Goal: Task Accomplishment & Management: Manage account settings

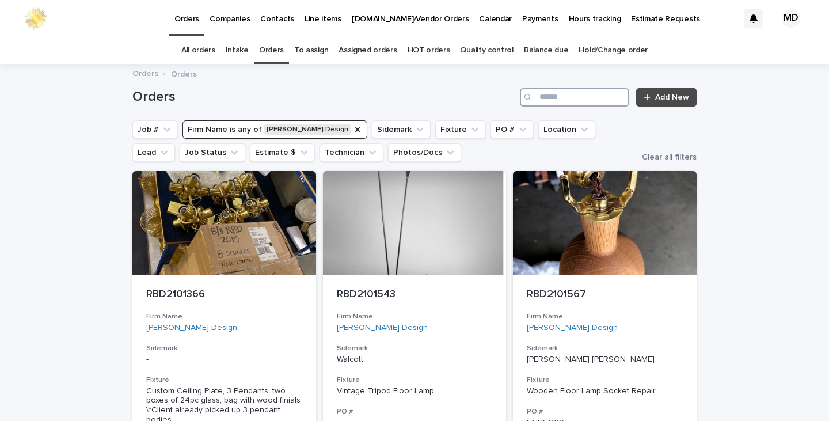
click at [596, 92] on input "Search" at bounding box center [574, 97] width 109 height 18
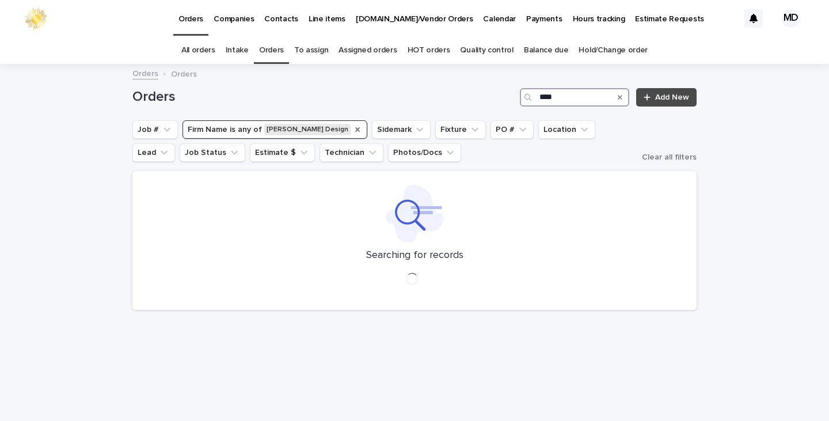
type input "****"
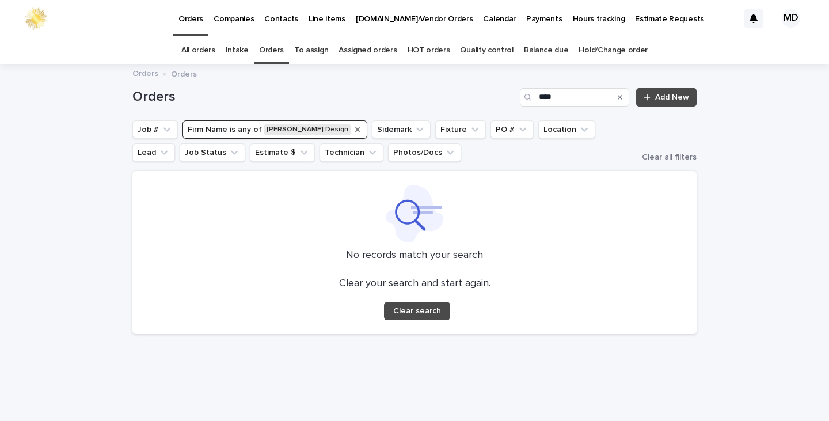
click at [355, 131] on icon "Firm Name" at bounding box center [357, 129] width 5 height 5
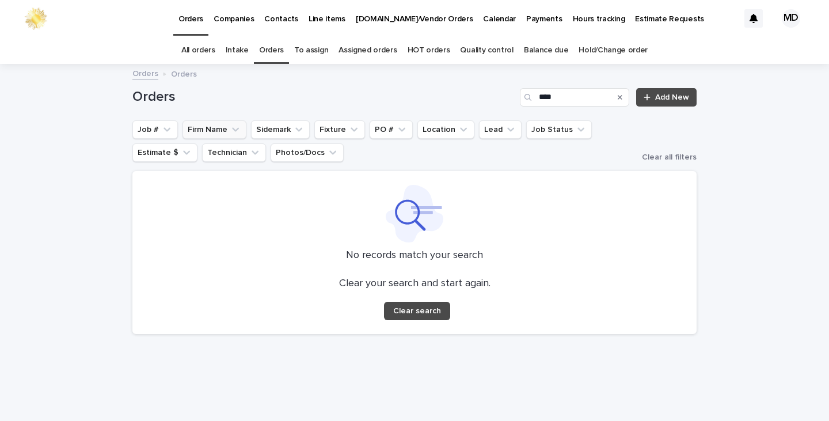
click at [339, 104] on h1 "Orders" at bounding box center [323, 97] width 383 height 17
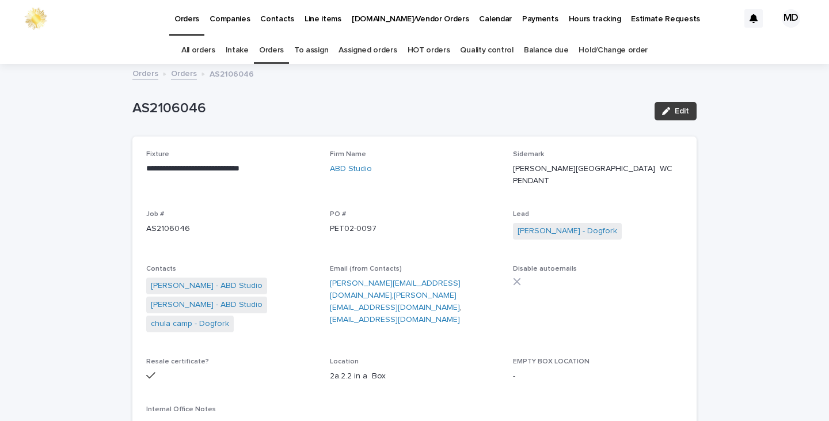
click at [688, 111] on button "Edit" at bounding box center [676, 111] width 42 height 18
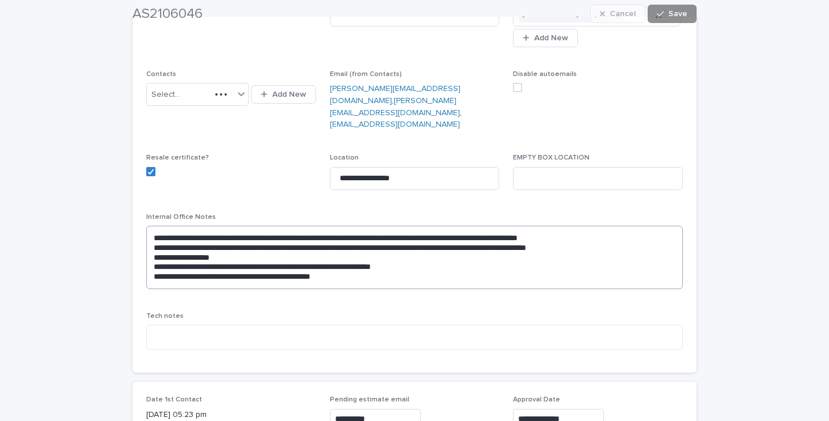
scroll to position [345, 0]
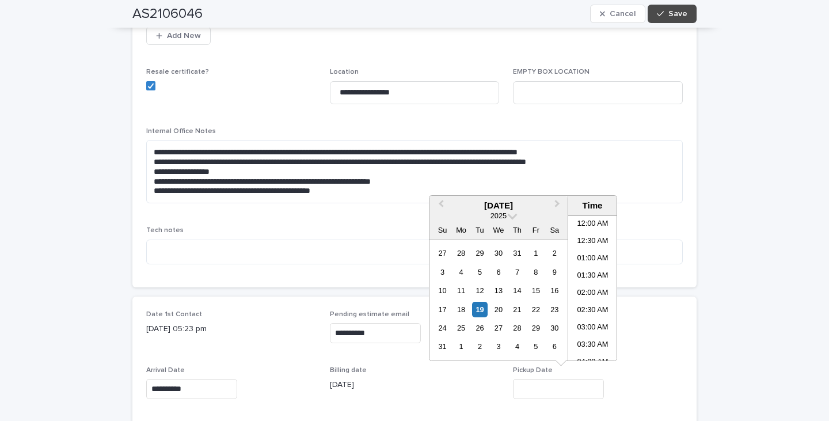
drag, startPoint x: 580, startPoint y: 378, endPoint x: 556, endPoint y: 314, distance: 67.6
click at [581, 379] on input "text" at bounding box center [558, 389] width 91 height 20
drag, startPoint x: 484, startPoint y: 309, endPoint x: 658, endPoint y: 263, distance: 180.0
click at [488, 303] on div "17 18 19 20 21 22 23" at bounding box center [498, 309] width 131 height 18
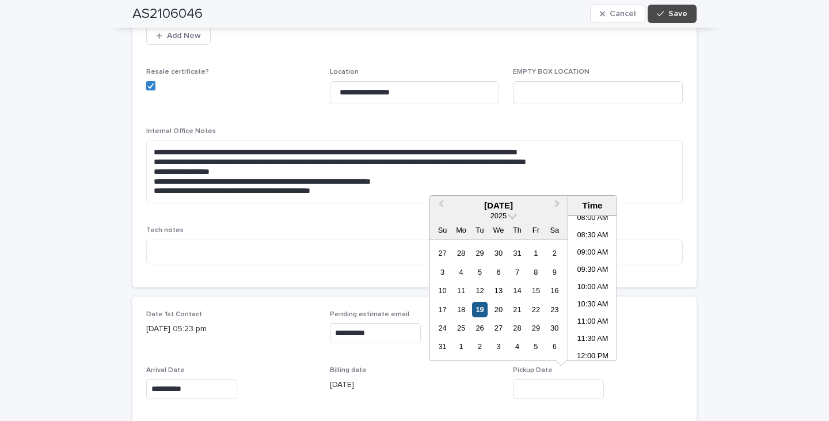
click at [483, 302] on div "19" at bounding box center [480, 310] width 16 height 16
type input "**********"
drag, startPoint x: 780, startPoint y: 238, endPoint x: 734, endPoint y: 121, distance: 126.2
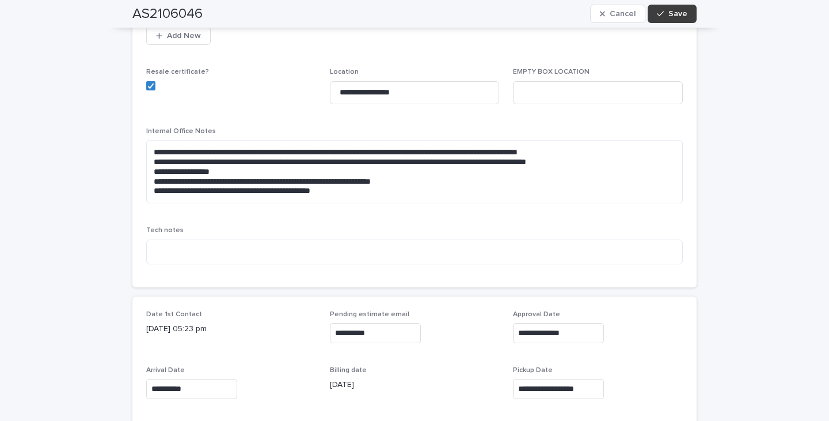
click at [663, 14] on div "button" at bounding box center [663, 14] width 12 height 8
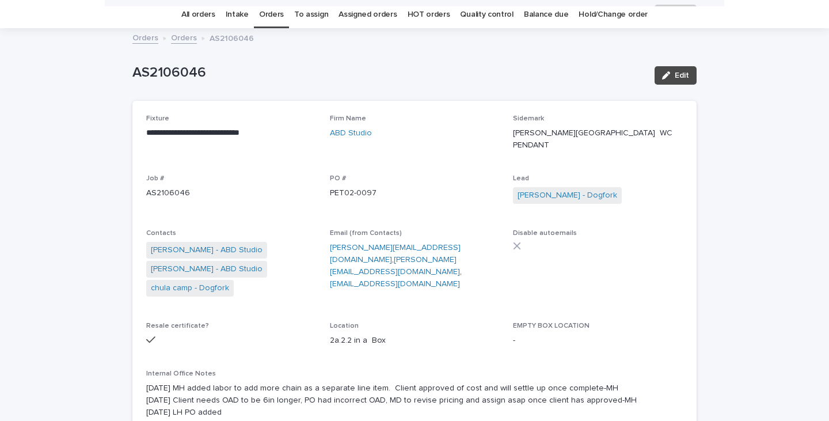
scroll to position [0, 0]
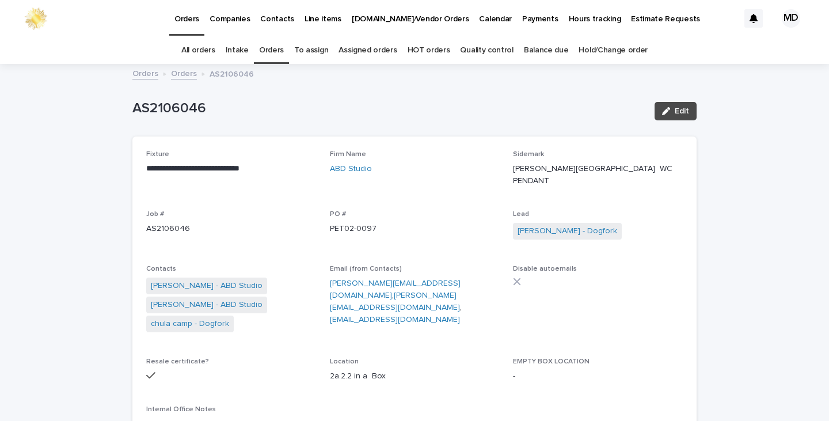
click at [270, 48] on link "Orders" at bounding box center [271, 50] width 25 height 27
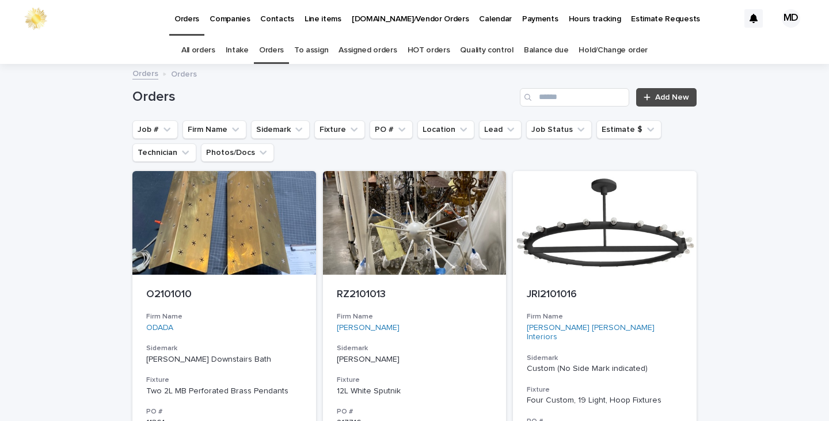
click at [533, 94] on div "Search" at bounding box center [529, 97] width 18 height 18
click at [550, 97] on input "Search" at bounding box center [574, 97] width 109 height 18
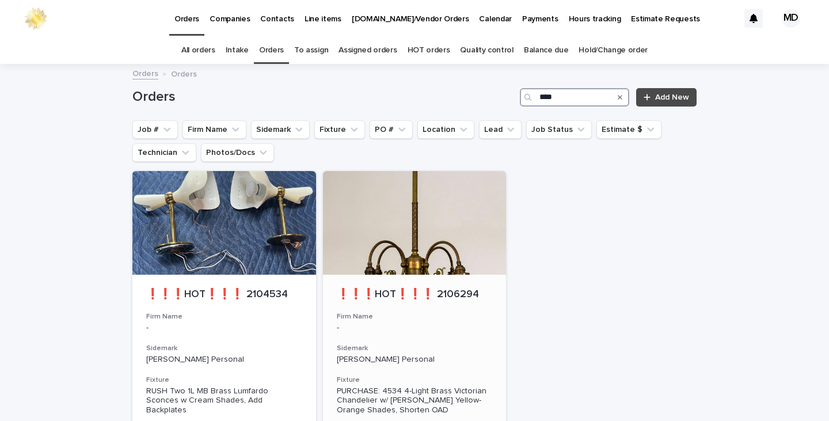
type input "****"
click at [385, 216] on div at bounding box center [415, 223] width 184 height 104
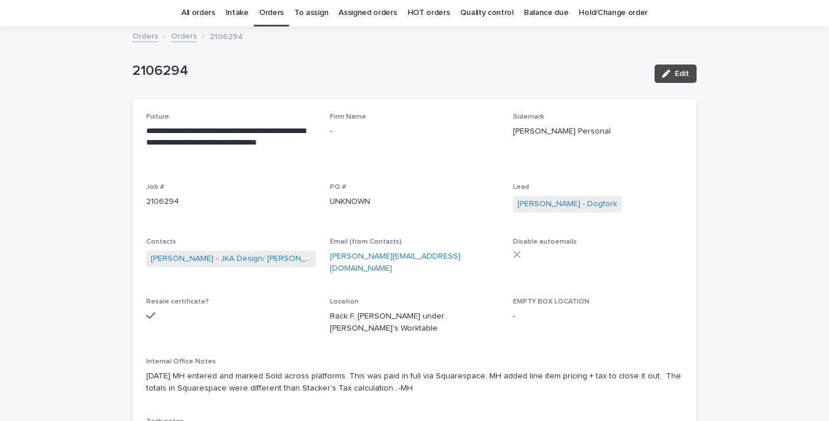
scroll to position [58, 0]
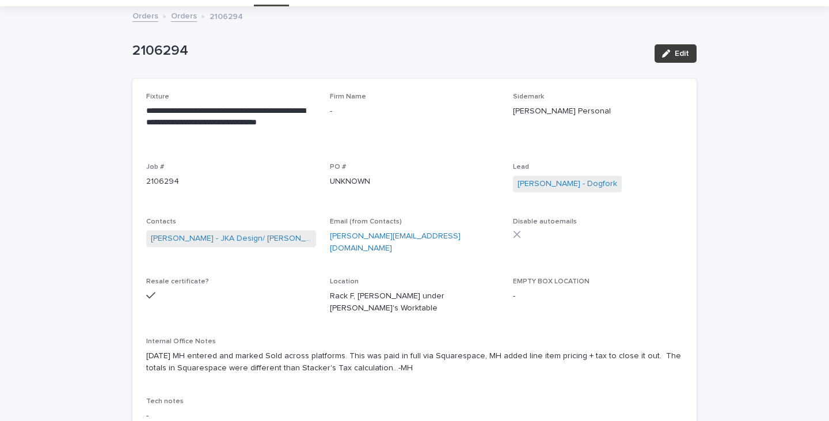
click at [681, 55] on button "Edit" at bounding box center [676, 53] width 42 height 18
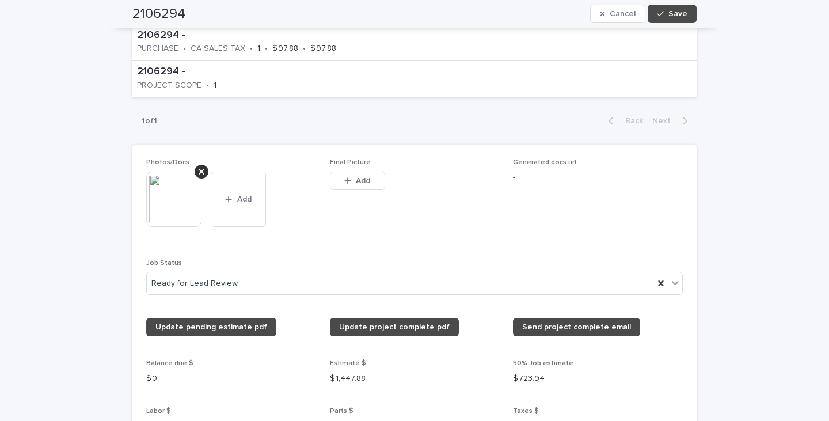
scroll to position [979, 0]
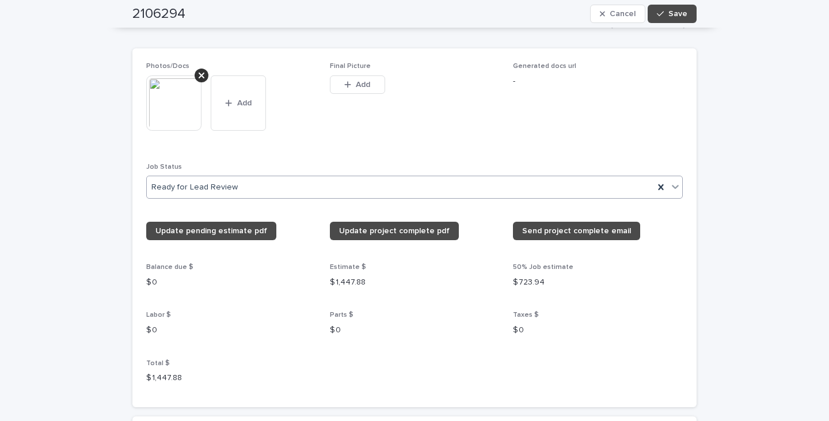
click at [275, 185] on div "Ready for Lead Review" at bounding box center [400, 187] width 507 height 19
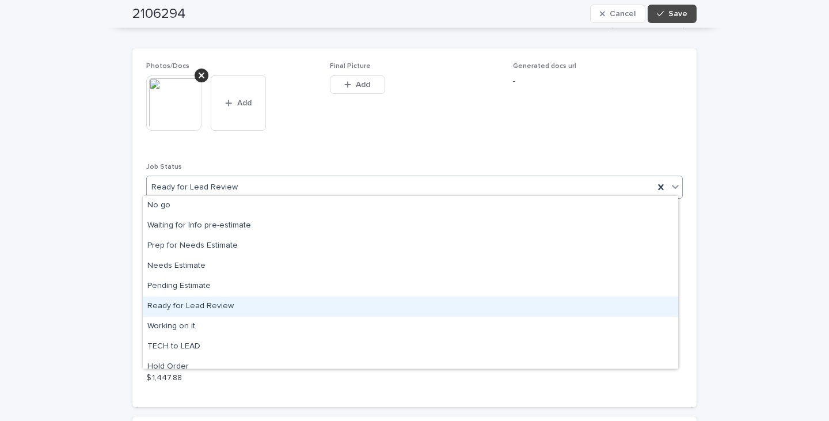
scroll to position [109, 0]
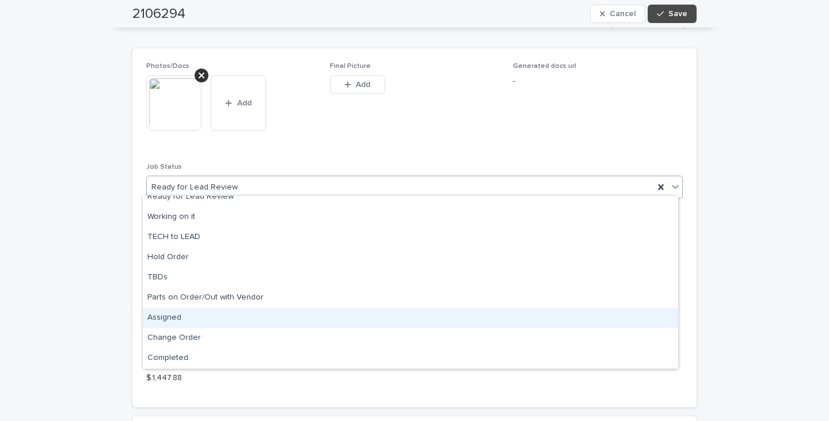
click at [190, 318] on div "Assigned" at bounding box center [410, 318] width 535 height 20
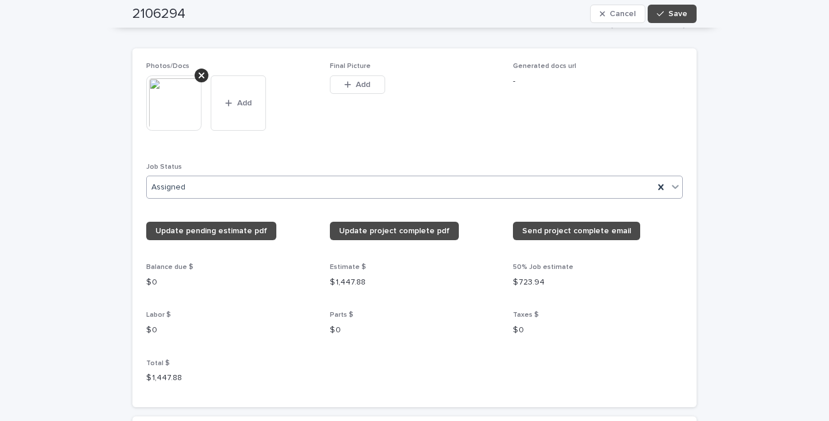
click at [404, 150] on div "Photos/Docs This file cannot be opened Download File Add Final Picture This fil…" at bounding box center [414, 227] width 537 height 330
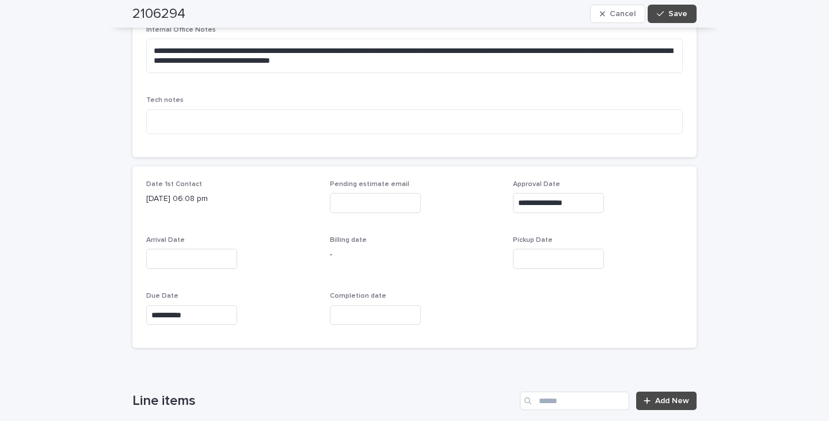
scroll to position [518, 0]
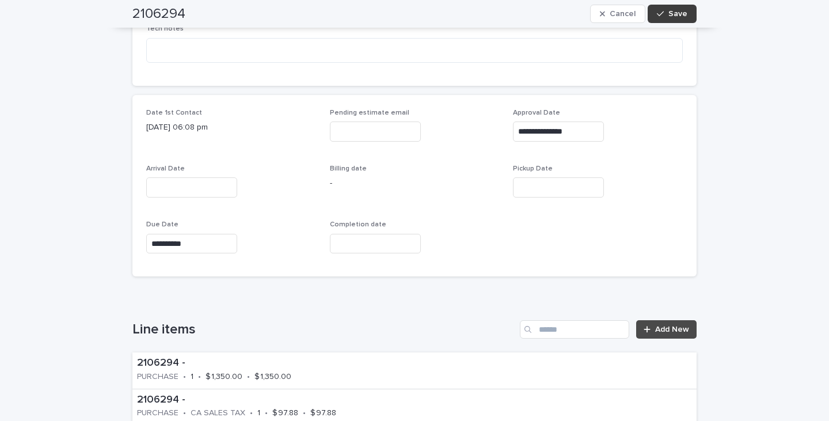
click at [670, 21] on button "Save" at bounding box center [672, 14] width 49 height 18
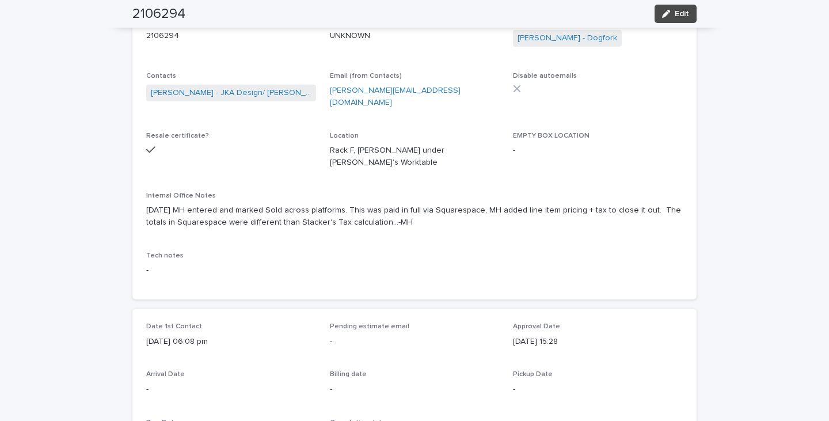
scroll to position [115, 0]
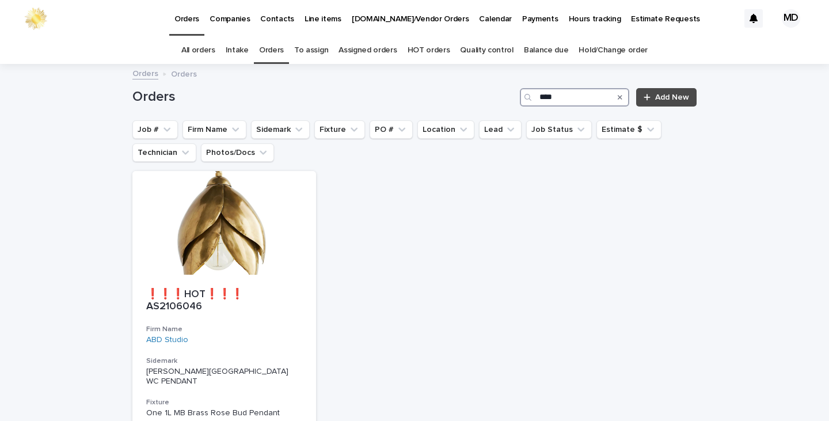
drag, startPoint x: 558, startPoint y: 94, endPoint x: 511, endPoint y: 83, distance: 48.3
click at [514, 86] on div "Orders **** Add New" at bounding box center [414, 92] width 564 height 55
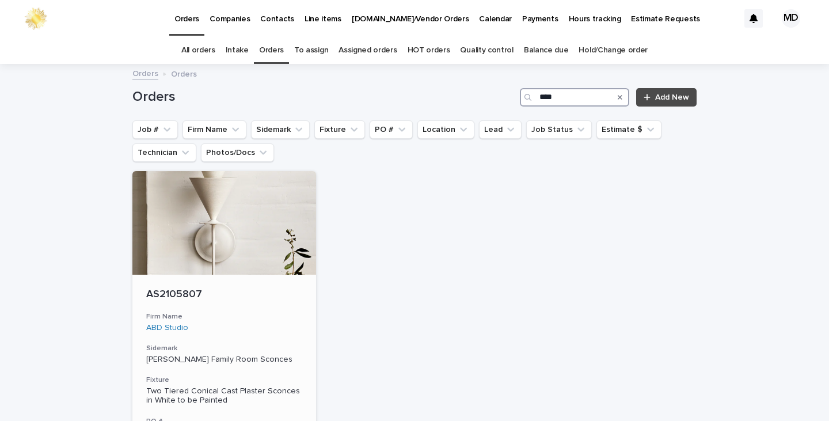
type input "****"
click at [195, 268] on div at bounding box center [224, 223] width 184 height 104
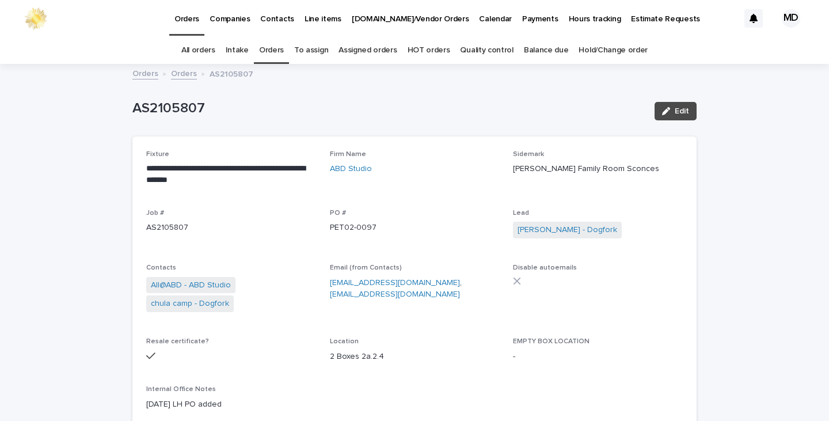
drag, startPoint x: 682, startPoint y: 111, endPoint x: 685, endPoint y: 169, distance: 58.2
click at [682, 111] on span "Edit" at bounding box center [682, 111] width 14 height 8
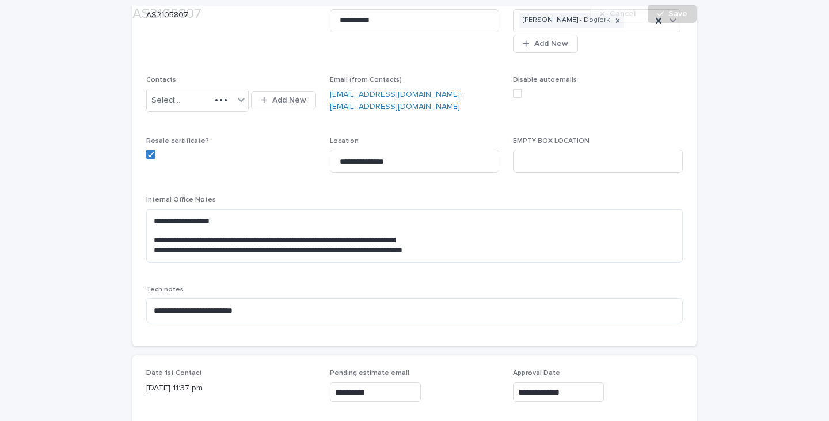
scroll to position [461, 0]
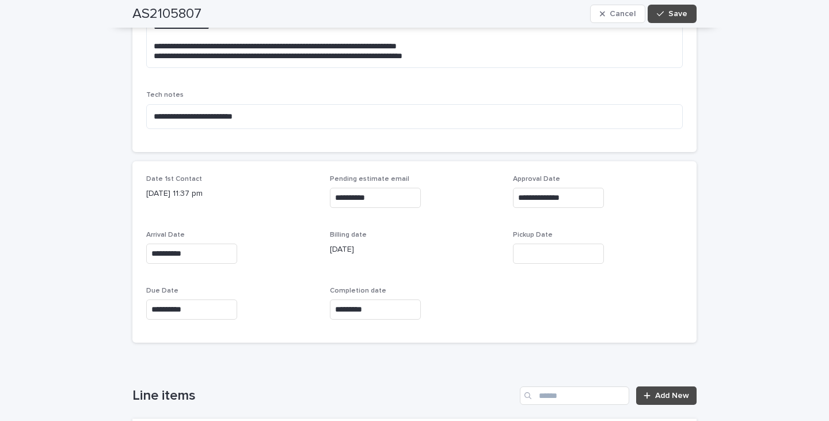
drag, startPoint x: 546, startPoint y: 263, endPoint x: 545, endPoint y: 256, distance: 7.0
click at [546, 261] on div "Pickup Date" at bounding box center [598, 252] width 170 height 42
click at [545, 256] on input "text" at bounding box center [558, 254] width 91 height 20
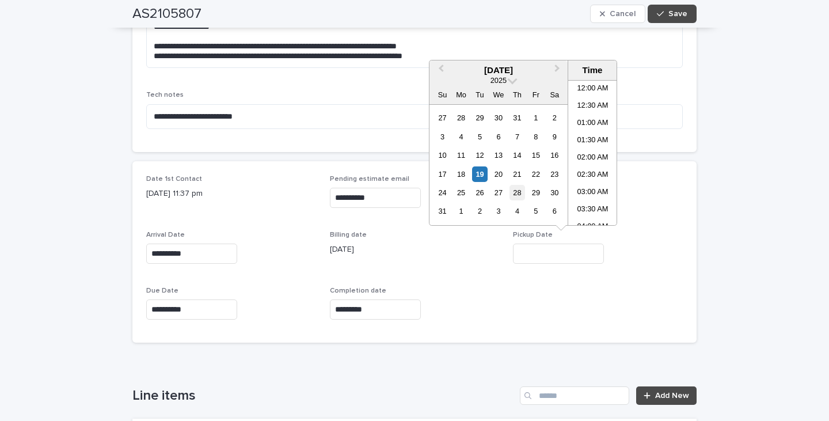
scroll to position [282, 0]
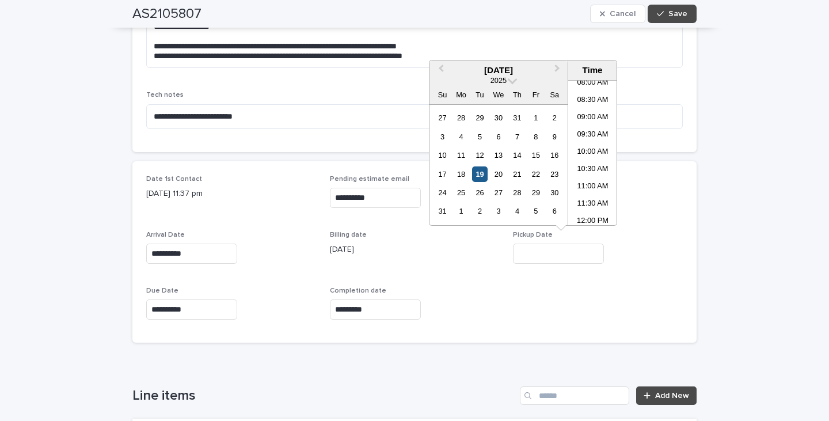
click at [480, 176] on div "19" at bounding box center [480, 174] width 16 height 16
type input "**********"
drag, startPoint x: 761, startPoint y: 208, endPoint x: 710, endPoint y: 88, distance: 130.6
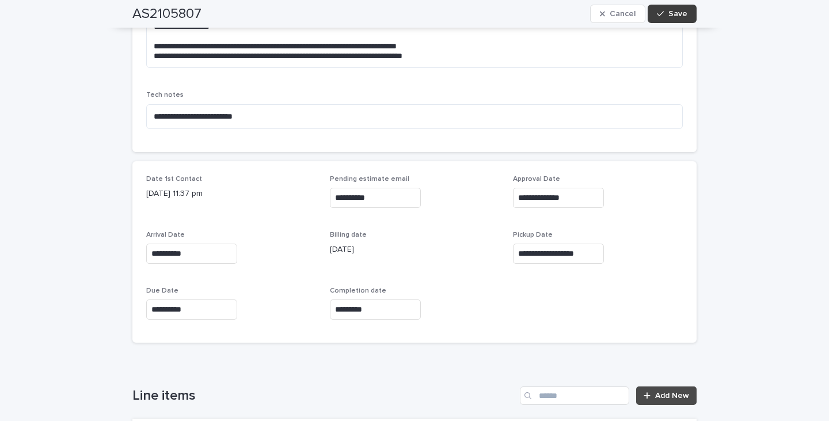
click at [663, 12] on div "button" at bounding box center [663, 14] width 12 height 8
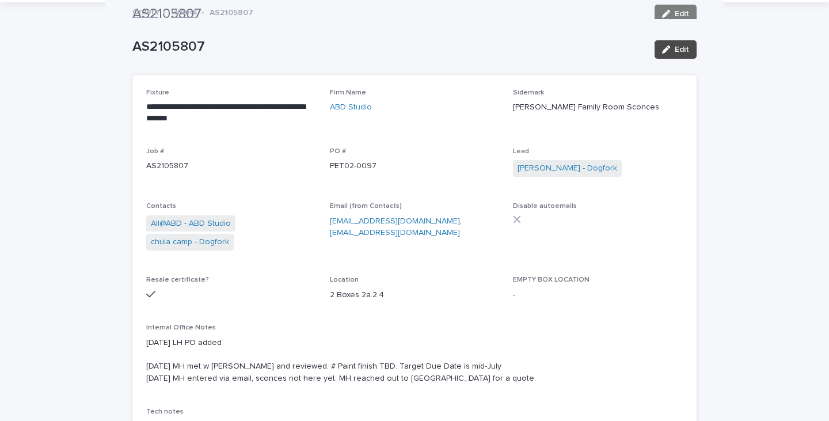
scroll to position [0, 0]
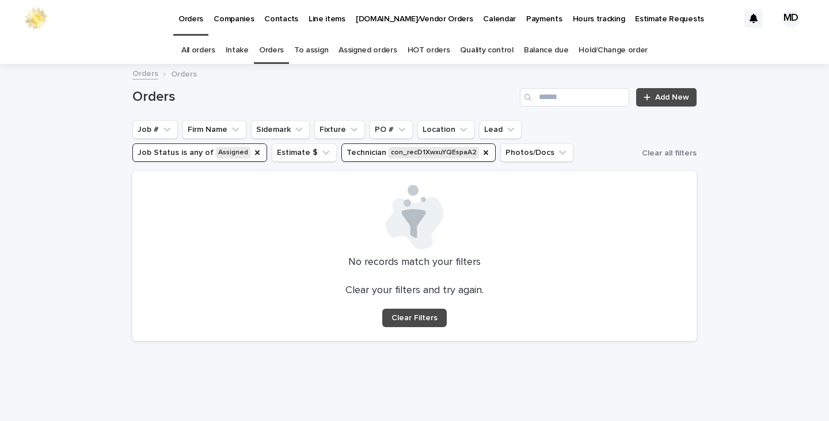
click at [481, 149] on icon "Technician" at bounding box center [485, 152] width 9 height 9
drag, startPoint x: 251, startPoint y: 151, endPoint x: 437, endPoint y: 145, distance: 186.1
click at [267, 150] on ul "Job # Firm Name Sidemark Fixture PO # Location Lead Job Status is any of Assign…" at bounding box center [385, 141] width 510 height 46
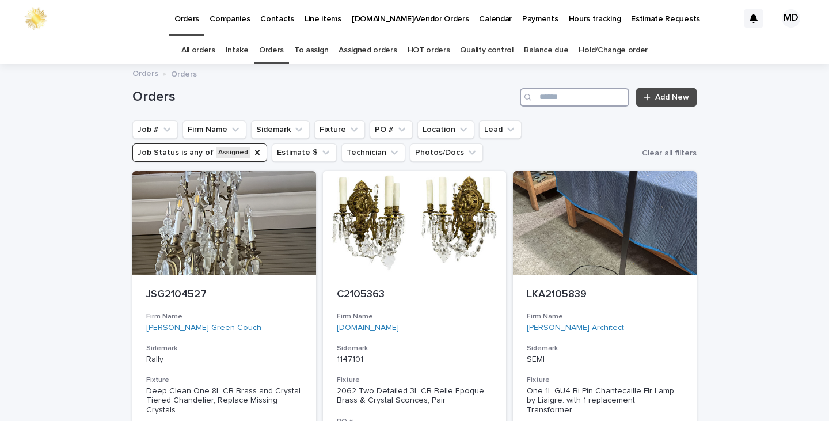
click at [591, 102] on input "Search" at bounding box center [574, 97] width 109 height 18
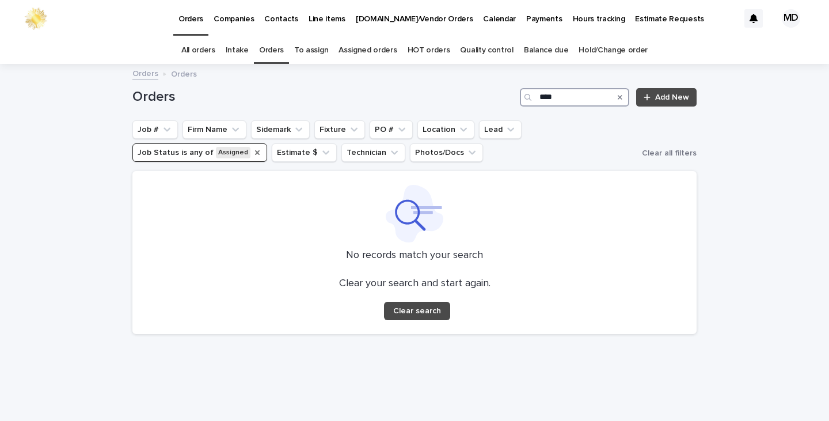
type input "****"
click at [255, 153] on icon "Job Status" at bounding box center [257, 152] width 5 height 5
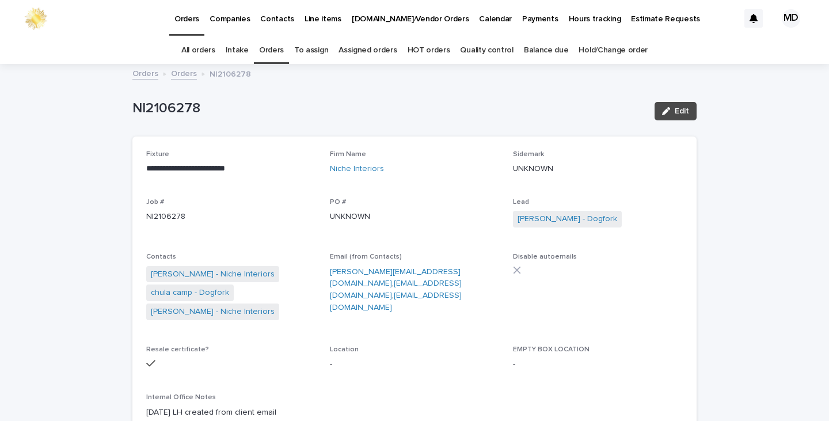
drag, startPoint x: 671, startPoint y: 104, endPoint x: 609, endPoint y: 221, distance: 132.4
click at [670, 110] on button "Edit" at bounding box center [676, 111] width 42 height 18
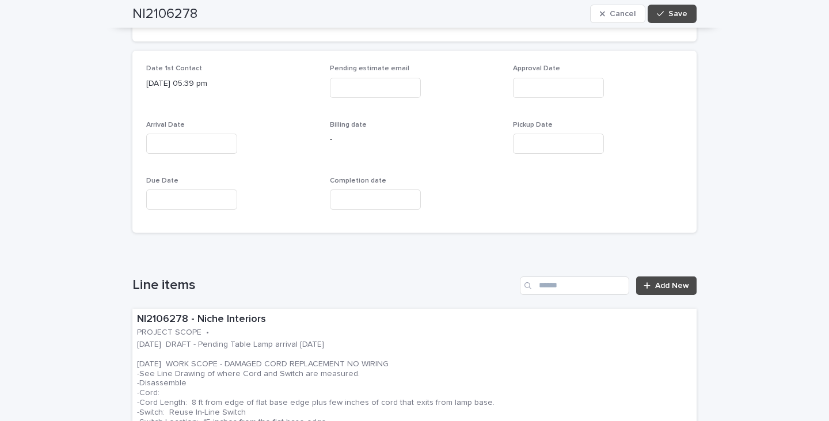
scroll to position [576, 0]
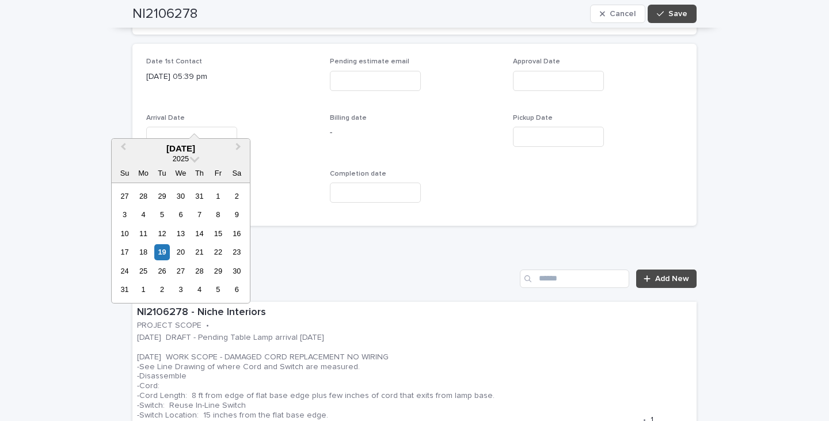
click at [154, 127] on input "text" at bounding box center [191, 137] width 91 height 20
drag, startPoint x: 161, startPoint y: 252, endPoint x: 178, endPoint y: 220, distance: 36.6
click at [161, 251] on div "19" at bounding box center [162, 252] width 16 height 16
type input "**********"
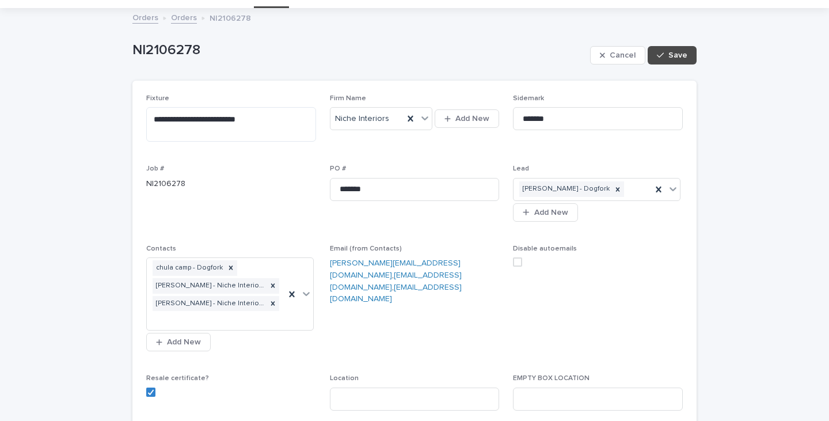
scroll to position [0, 0]
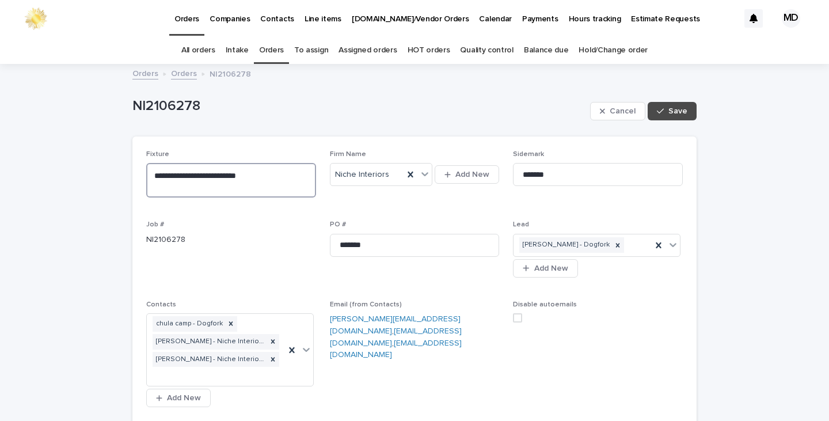
click at [191, 191] on textarea "**********" at bounding box center [231, 180] width 170 height 35
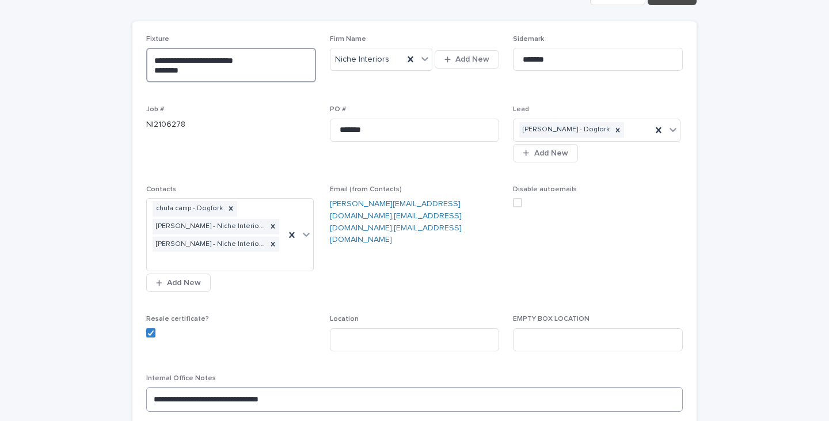
type textarea "**********"
click at [149, 387] on textarea "**********" at bounding box center [414, 399] width 537 height 25
click at [146, 387] on textarea "**********" at bounding box center [414, 404] width 537 height 35
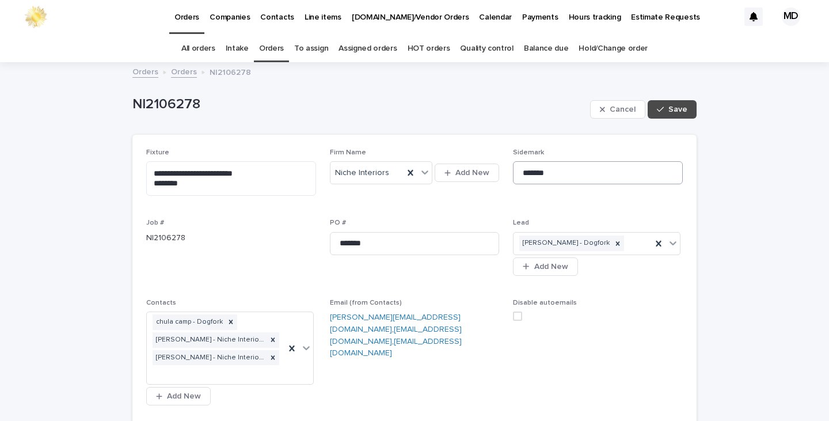
scroll to position [0, 0]
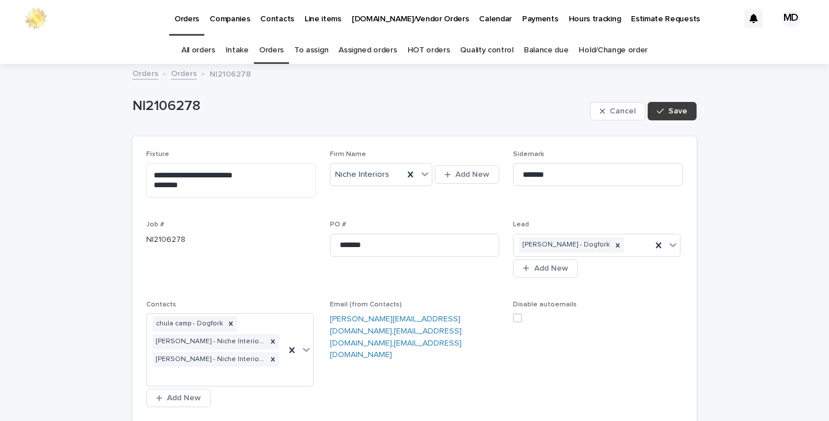
type textarea "**********"
click at [658, 115] on icon "button" at bounding box center [660, 111] width 7 height 8
